Goal: Task Accomplishment & Management: Complete application form

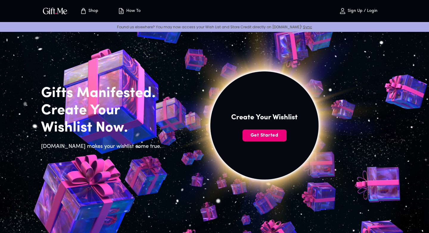
click at [255, 138] on span "Get Started" at bounding box center [264, 135] width 44 height 7
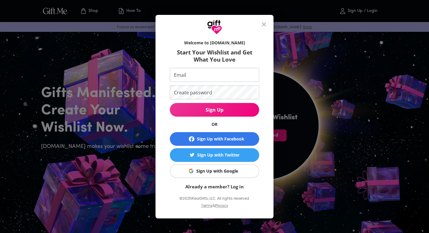
click at [211, 139] on div "Sign Up with Facebook" at bounding box center [220, 139] width 47 height 7
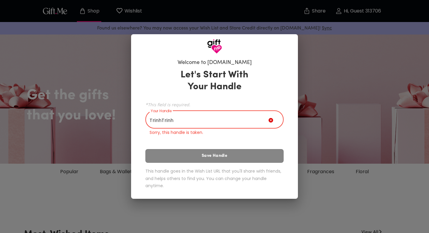
type input "TrinhTrinh"
click at [198, 152] on div "Let's Start With Your Handle *This field is required. Your Handle TrinhTrinh Yo…" at bounding box center [214, 130] width 138 height 128
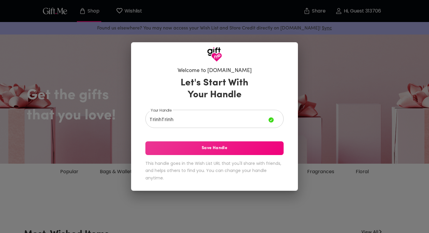
click at [202, 147] on span "Save Handle" at bounding box center [214, 148] width 138 height 7
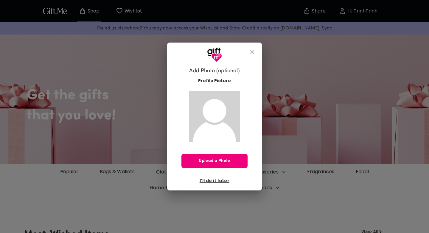
click at [213, 161] on span "Upload a Photo" at bounding box center [214, 161] width 66 height 7
click at [210, 180] on span "I'll do it later" at bounding box center [215, 180] width 30 height 7
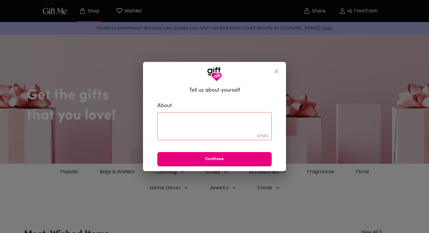
click at [277, 70] on icon "close" at bounding box center [276, 71] width 7 height 7
